Goal: Information Seeking & Learning: Learn about a topic

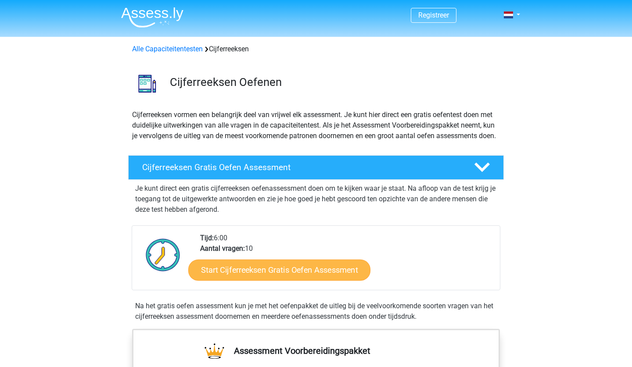
click at [252, 278] on link "Start Cijferreeksen Gratis Oefen Assessment" at bounding box center [279, 269] width 182 height 21
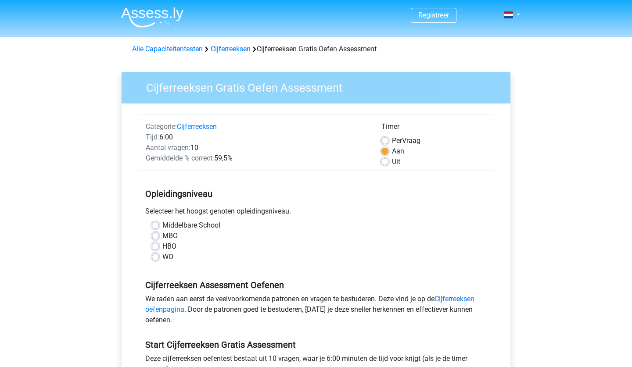
click at [167, 259] on label "WO" at bounding box center [167, 257] width 11 height 11
click at [159, 259] on input "WO" at bounding box center [155, 256] width 7 height 9
radio input "true"
click at [166, 250] on label "HBO" at bounding box center [169, 246] width 14 height 11
click at [159, 250] on input "HBO" at bounding box center [155, 245] width 7 height 9
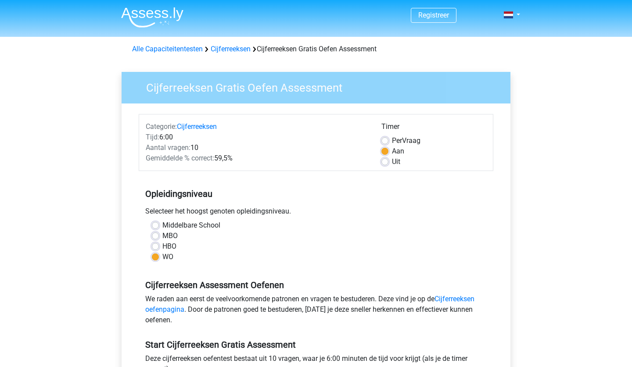
radio input "true"
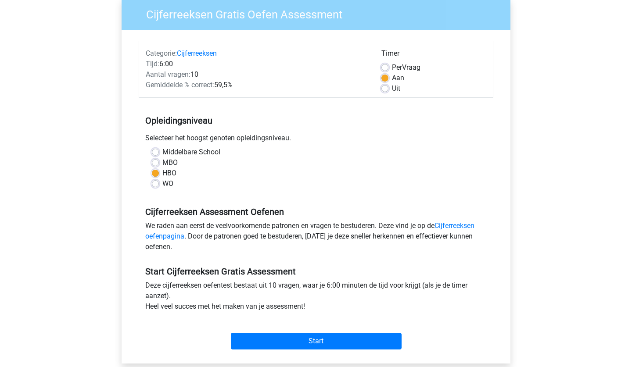
scroll to position [74, 0]
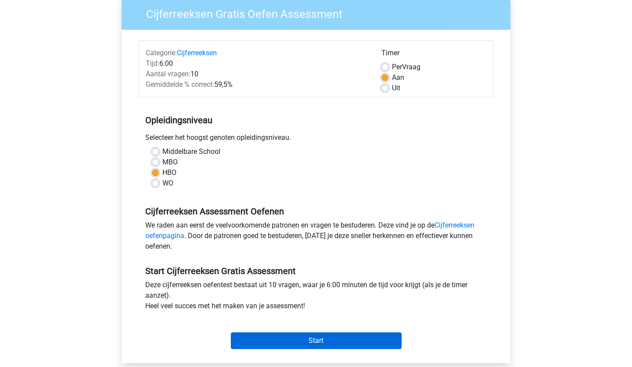
click at [261, 333] on input "Start" at bounding box center [316, 341] width 171 height 17
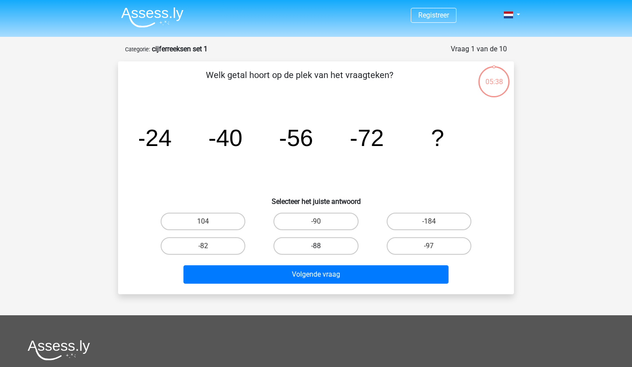
click at [301, 241] on label "-88" at bounding box center [315, 246] width 85 height 18
click at [316, 246] on input "-88" at bounding box center [319, 249] width 6 height 6
radio input "true"
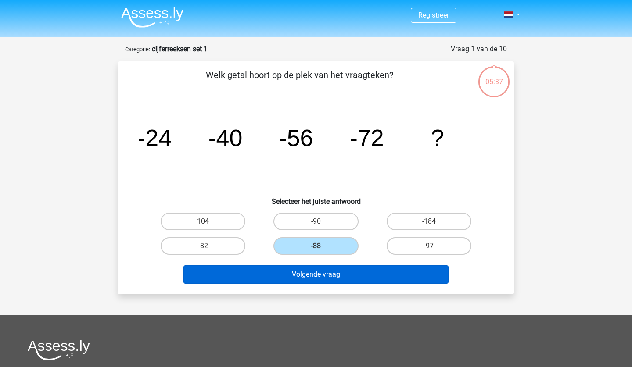
click at [314, 275] on button "Volgende vraag" at bounding box center [315, 274] width 265 height 18
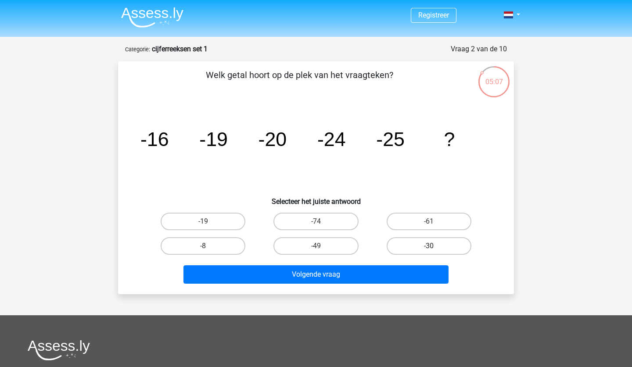
click at [399, 245] on label "-30" at bounding box center [429, 246] width 85 height 18
click at [429, 246] on input "-30" at bounding box center [432, 249] width 6 height 6
radio input "true"
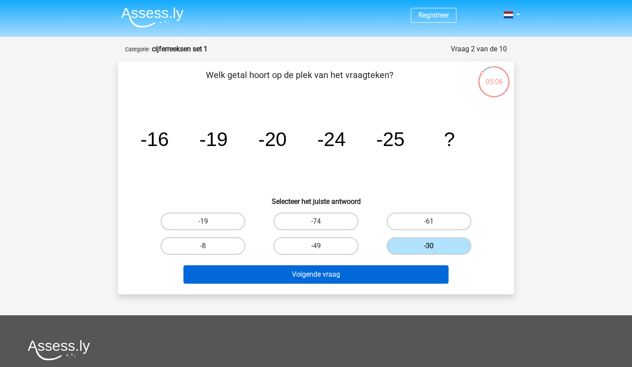
click at [389, 278] on button "Volgende vraag" at bounding box center [315, 274] width 265 height 18
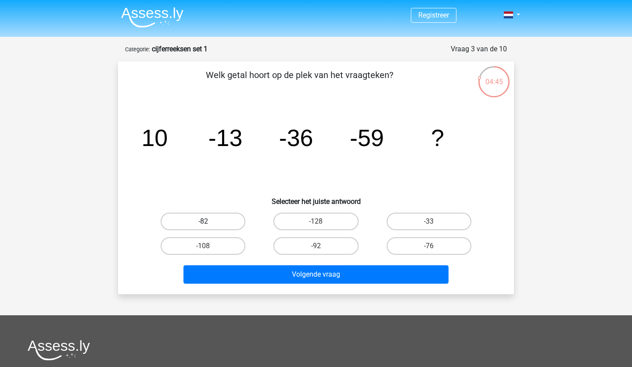
click at [226, 216] on label "-82" at bounding box center [203, 222] width 85 height 18
click at [209, 222] on input "-82" at bounding box center [206, 225] width 6 height 6
radio input "true"
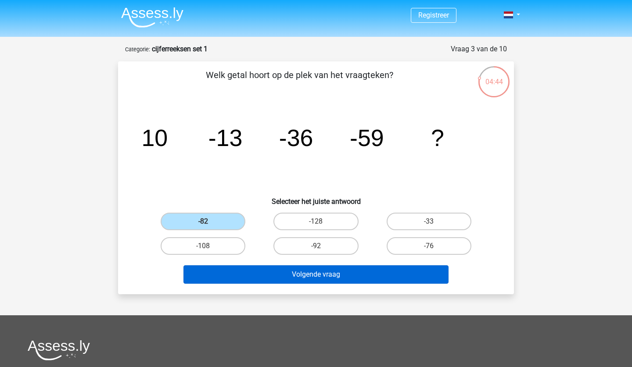
click at [277, 278] on button "Volgende vraag" at bounding box center [315, 274] width 265 height 18
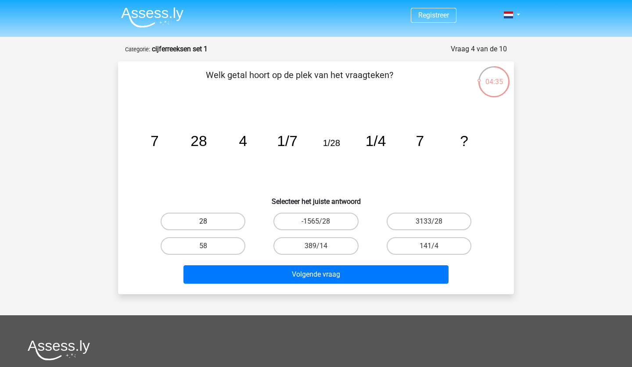
click at [211, 213] on label "28" at bounding box center [203, 222] width 85 height 18
click at [209, 222] on input "28" at bounding box center [206, 225] width 6 height 6
radio input "true"
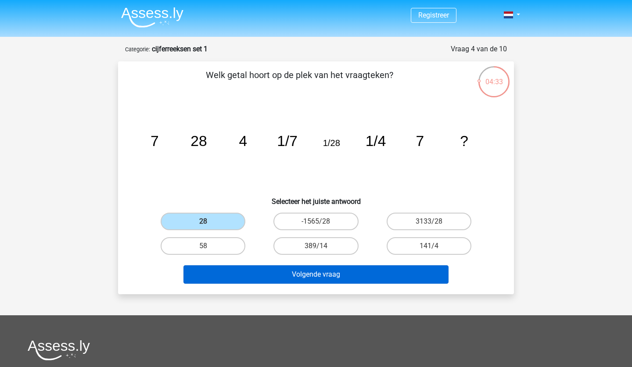
click at [237, 276] on button "Volgende vraag" at bounding box center [315, 274] width 265 height 18
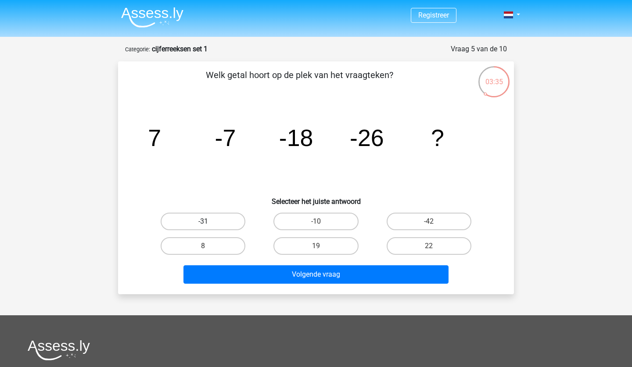
click at [216, 222] on label "-31" at bounding box center [203, 222] width 85 height 18
click at [209, 222] on input "-31" at bounding box center [206, 225] width 6 height 6
radio input "true"
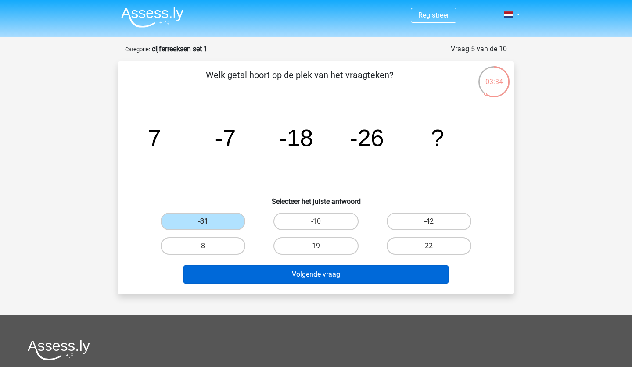
click at [259, 271] on button "Volgende vraag" at bounding box center [315, 274] width 265 height 18
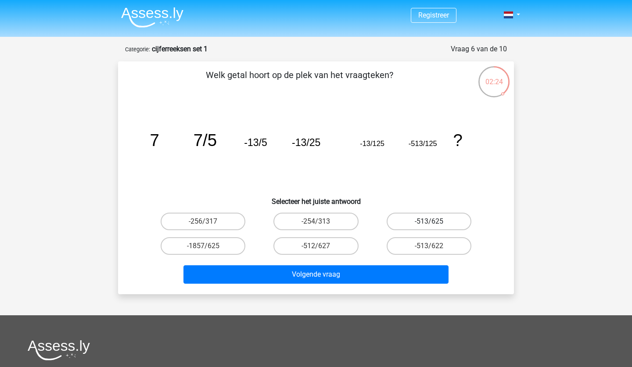
click at [404, 221] on label "-513/625" at bounding box center [429, 222] width 85 height 18
click at [429, 222] on input "-513/625" at bounding box center [432, 225] width 6 height 6
radio input "true"
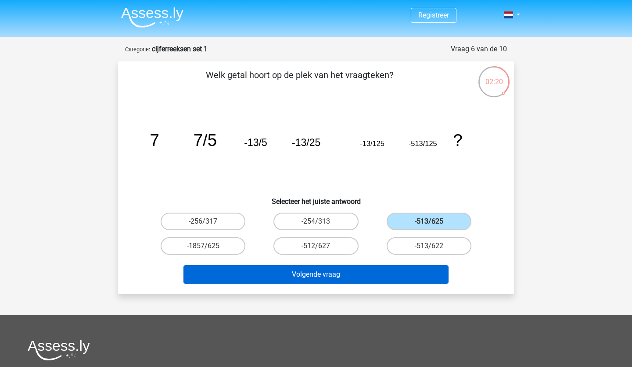
click at [385, 277] on button "Volgende vraag" at bounding box center [315, 274] width 265 height 18
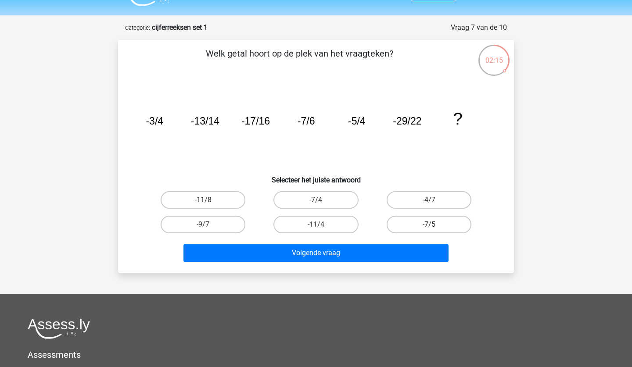
scroll to position [21, 0]
click at [334, 199] on label "-7/4" at bounding box center [315, 201] width 85 height 18
click at [322, 201] on input "-7/4" at bounding box center [319, 204] width 6 height 6
radio input "true"
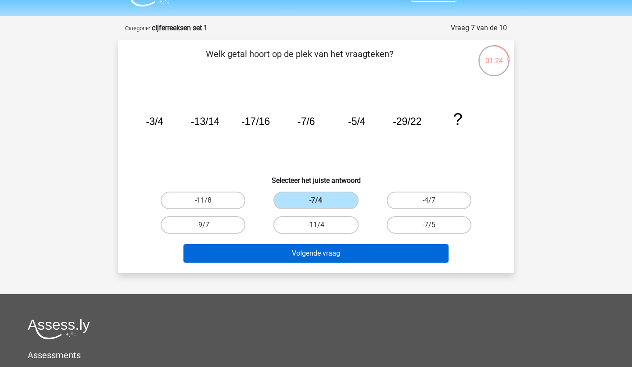
click at [326, 249] on button "Volgende vraag" at bounding box center [315, 253] width 265 height 18
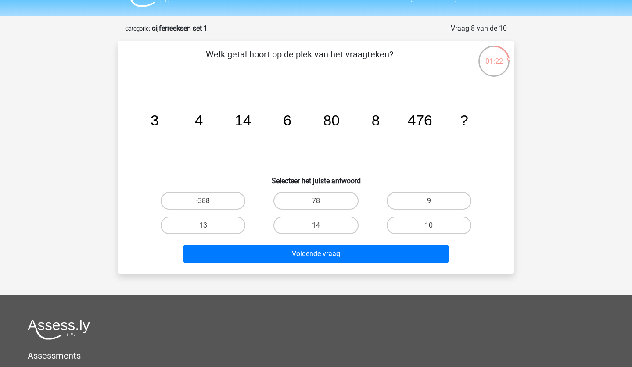
scroll to position [18, 0]
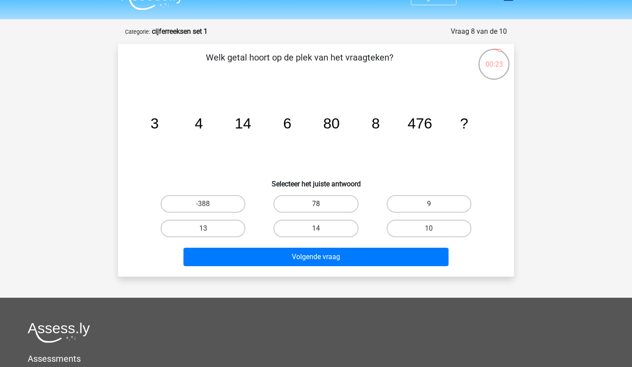
click at [313, 200] on label "78" at bounding box center [315, 204] width 85 height 18
click at [316, 204] on input "78" at bounding box center [319, 207] width 6 height 6
radio input "true"
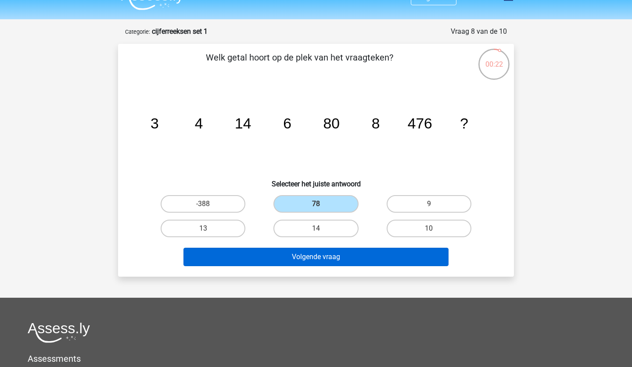
click at [322, 264] on button "Volgende vraag" at bounding box center [315, 257] width 265 height 18
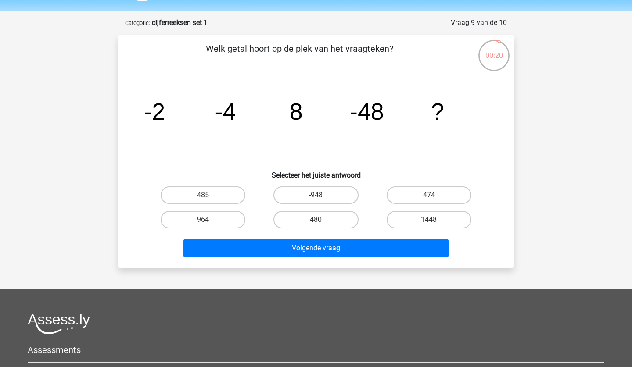
scroll to position [26, 0]
click at [308, 193] on label "-948" at bounding box center [315, 196] width 85 height 18
click at [316, 196] on input "-948" at bounding box center [319, 199] width 6 height 6
radio input "true"
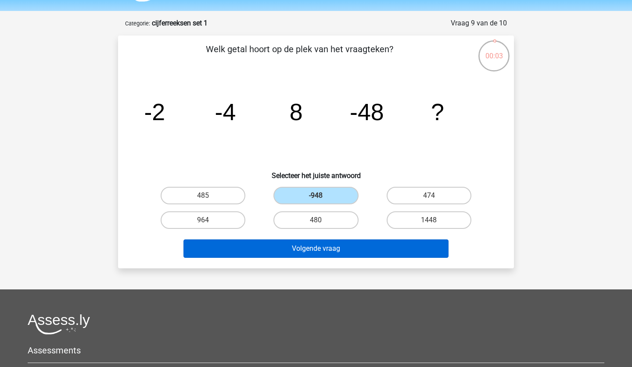
click at [308, 242] on button "Volgende vraag" at bounding box center [315, 249] width 265 height 18
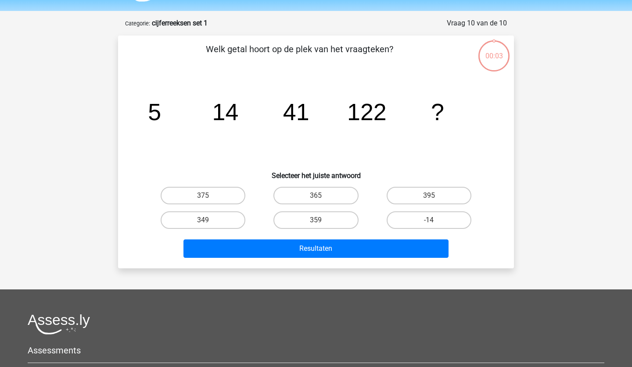
scroll to position [44, 0]
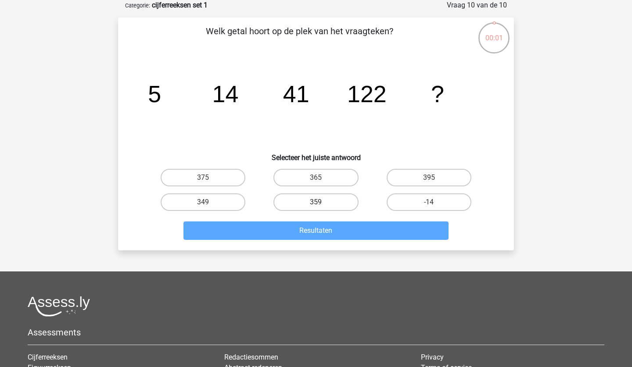
click at [338, 202] on label "359" at bounding box center [315, 203] width 85 height 18
click at [322, 202] on input "359" at bounding box center [319, 205] width 6 height 6
radio input "true"
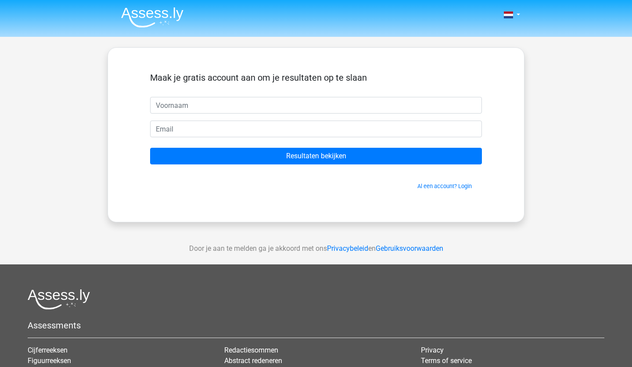
scroll to position [44, 0]
